Goal: Task Accomplishment & Management: Use online tool/utility

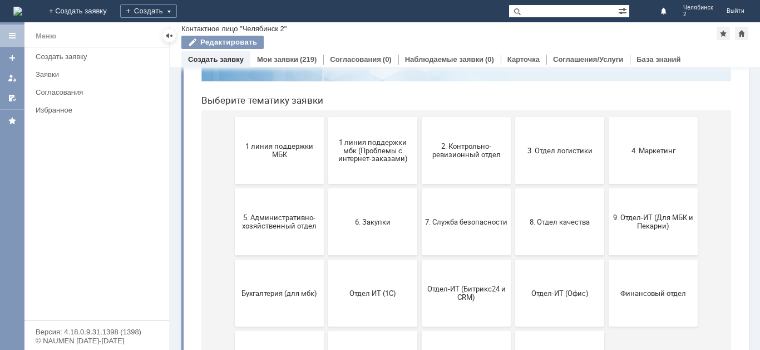
scroll to position [106, 0]
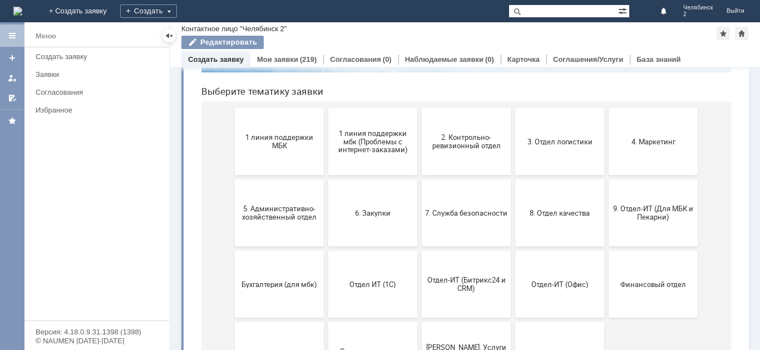
drag, startPoint x: 754, startPoint y: 127, endPoint x: 538, endPoint y: 189, distance: 225.2
drag, startPoint x: 264, startPoint y: 164, endPoint x: 254, endPoint y: 166, distance: 10.2
click at [254, 166] on button "1 линия поддержки МБК" at bounding box center [279, 141] width 89 height 67
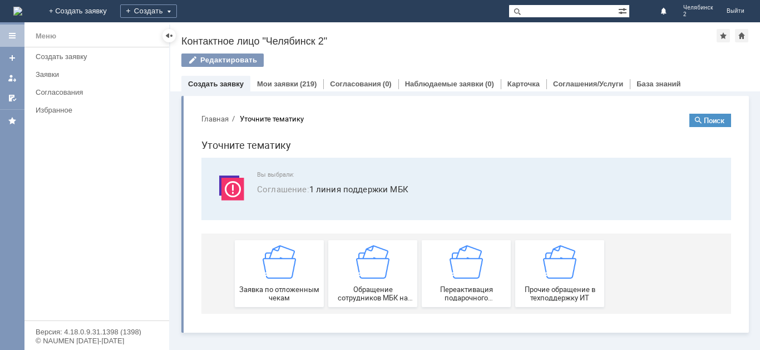
click at [265, 282] on div "Заявка по отложенным чекам" at bounding box center [279, 273] width 82 height 57
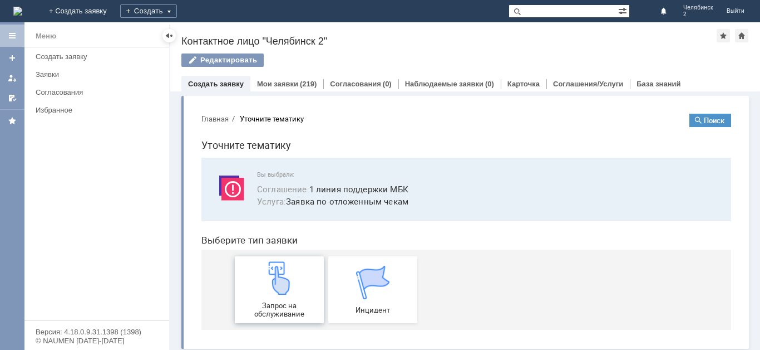
click at [265, 282] on img at bounding box center [279, 277] width 33 height 33
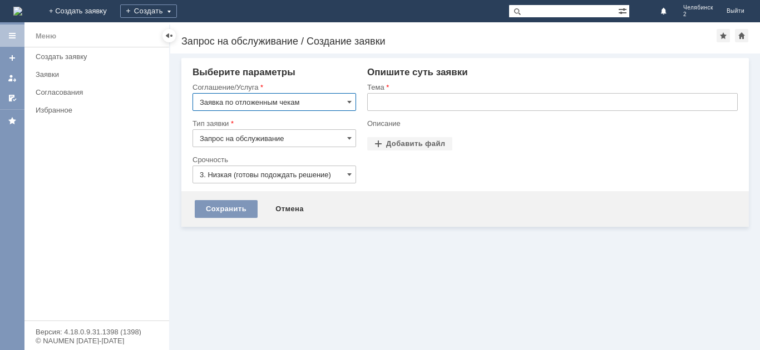
click at [429, 105] on input "text" at bounding box center [552, 102] width 371 height 18
